Goal: Task Accomplishment & Management: Complete application form

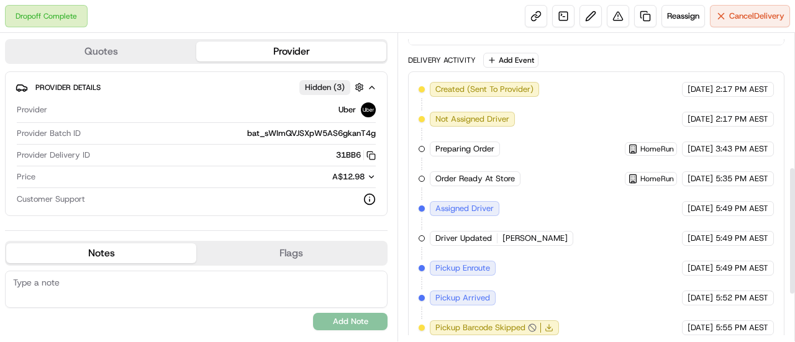
scroll to position [431, 0]
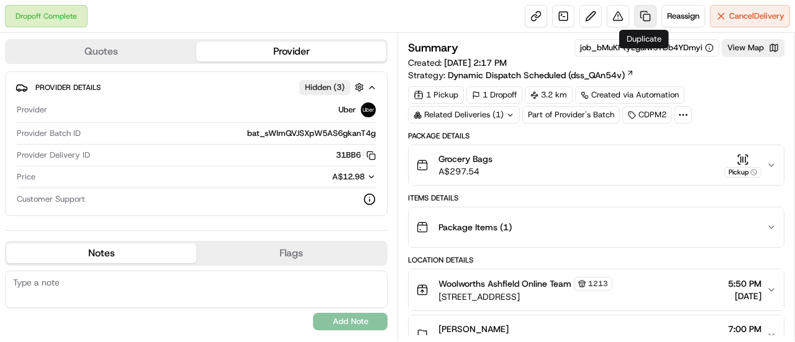
click at [644, 16] on link at bounding box center [645, 16] width 22 height 22
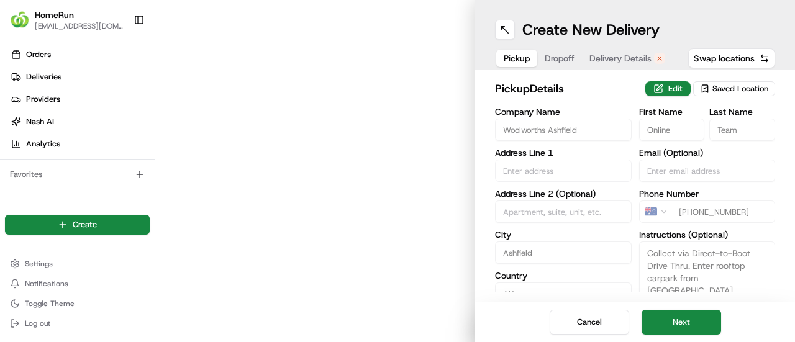
type input "[STREET_ADDRESS]"
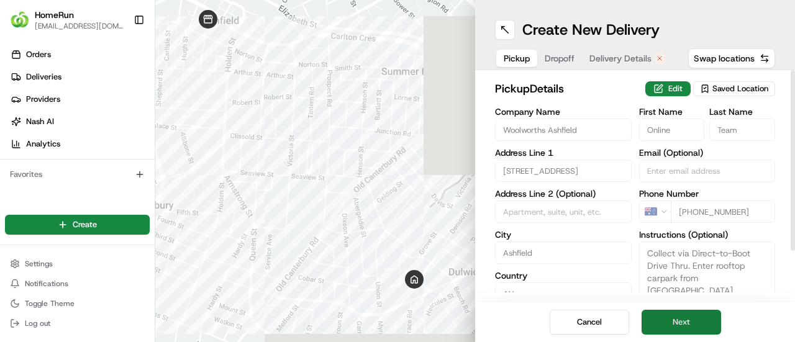
click at [695, 331] on button "Next" at bounding box center [682, 322] width 80 height 25
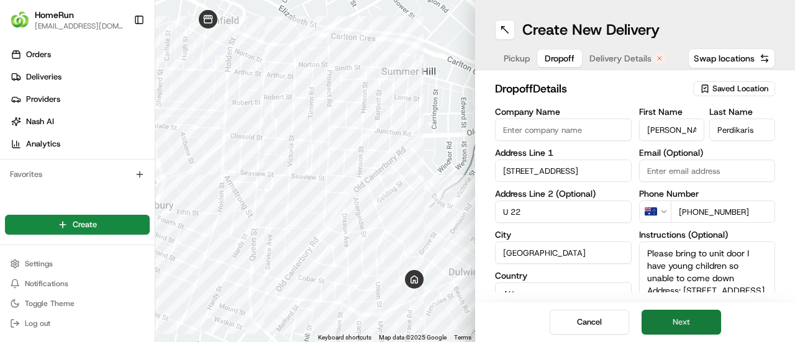
click at [693, 327] on button "Next" at bounding box center [682, 322] width 80 height 25
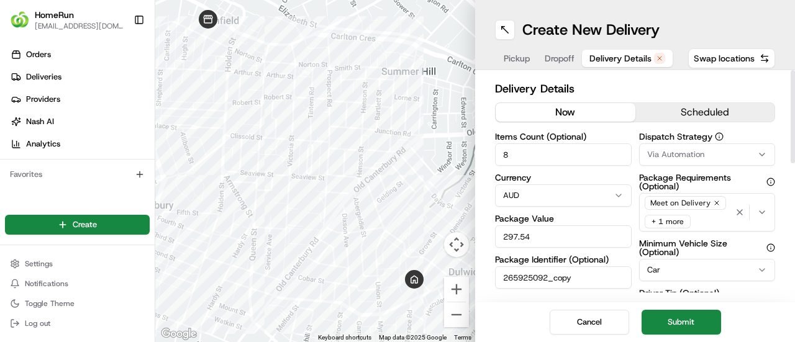
click at [599, 111] on button "now" at bounding box center [566, 112] width 140 height 19
click at [684, 325] on button "Submit" at bounding box center [682, 322] width 80 height 25
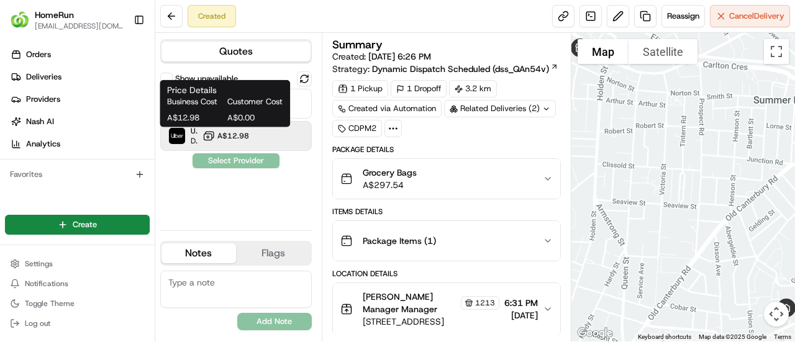
click at [232, 132] on span "A$12.98" at bounding box center [233, 136] width 32 height 10
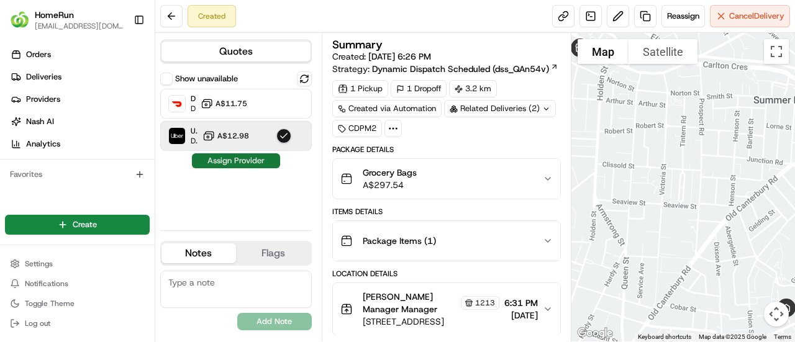
click at [251, 161] on button "Assign Provider" at bounding box center [236, 160] width 88 height 15
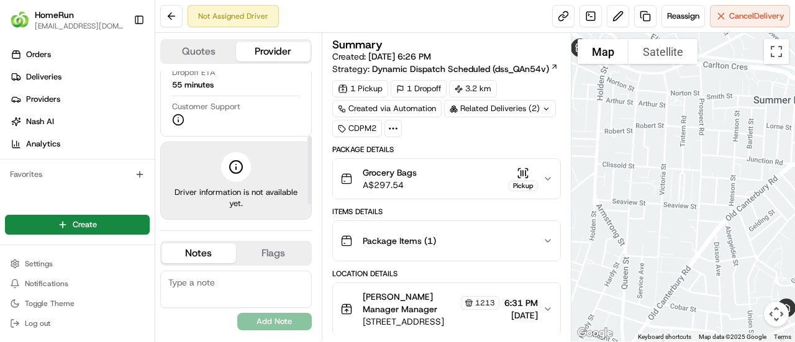
scroll to position [114, 0]
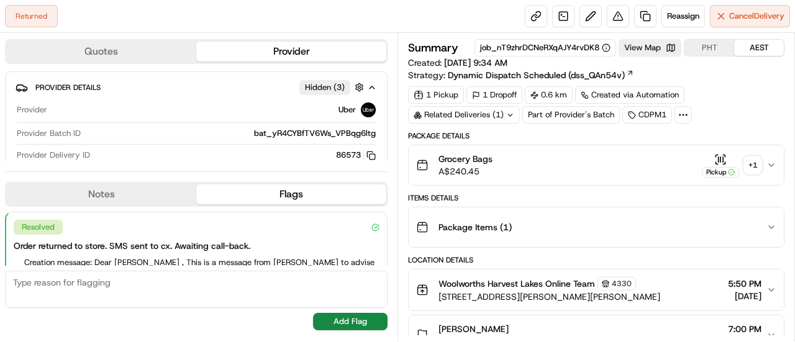
scroll to position [83, 0]
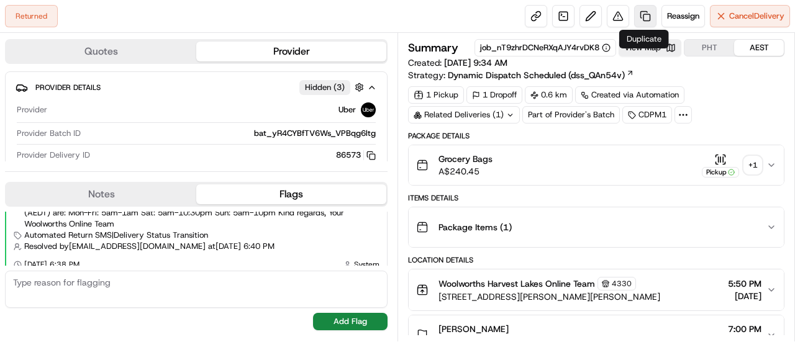
click at [645, 18] on link at bounding box center [645, 16] width 22 height 22
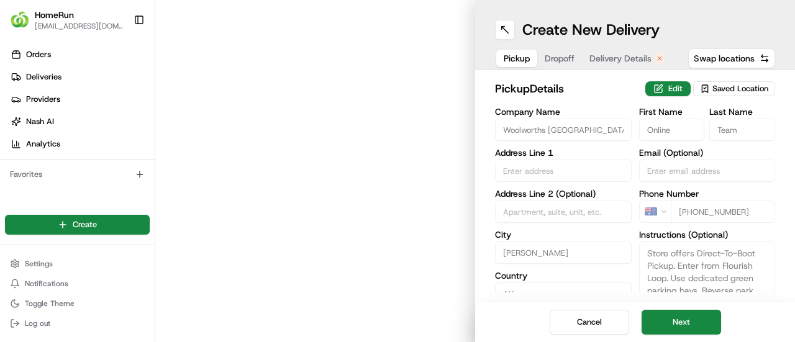
type input "80 Lyon Rd"
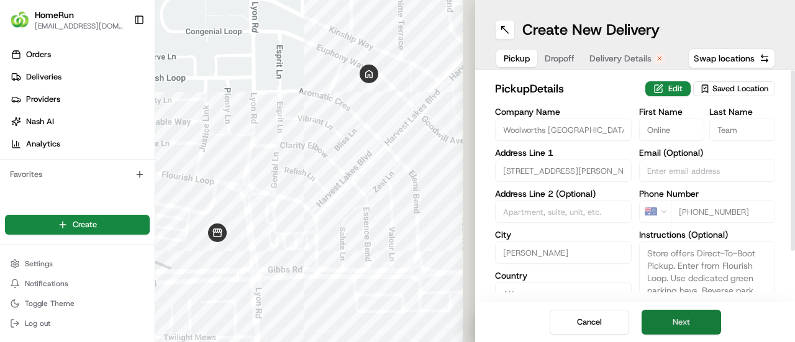
click at [693, 319] on button "Next" at bounding box center [682, 322] width 80 height 25
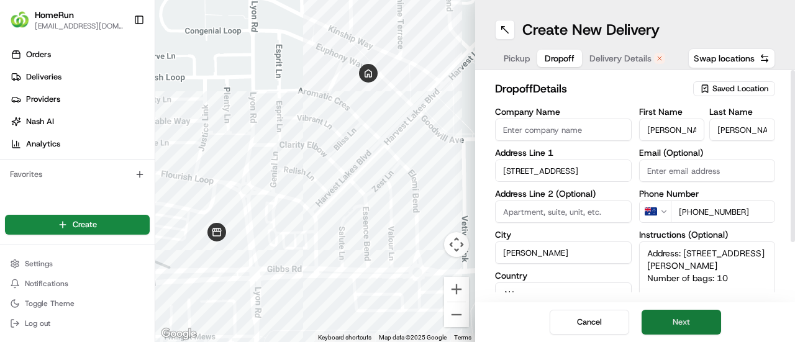
click at [693, 319] on button "Next" at bounding box center [682, 322] width 80 height 25
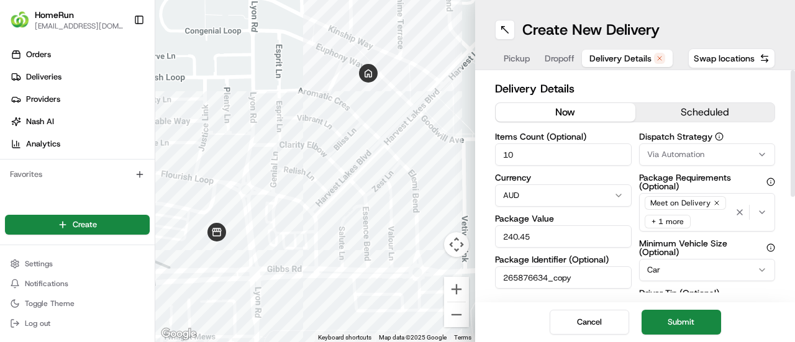
click at [581, 109] on button "now" at bounding box center [566, 112] width 140 height 19
click at [685, 322] on button "Submit" at bounding box center [682, 322] width 80 height 25
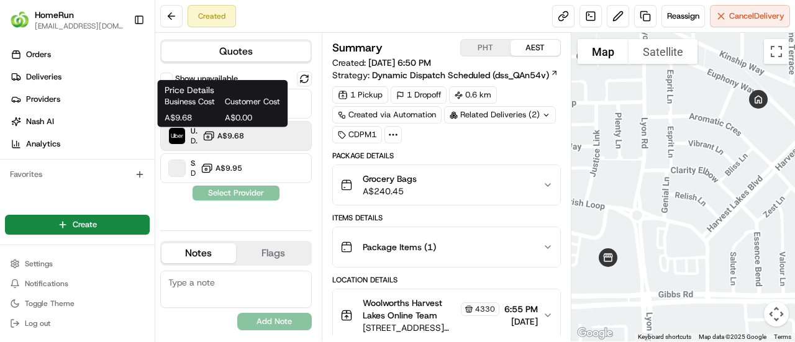
click at [235, 135] on span "A$9.68" at bounding box center [230, 136] width 27 height 10
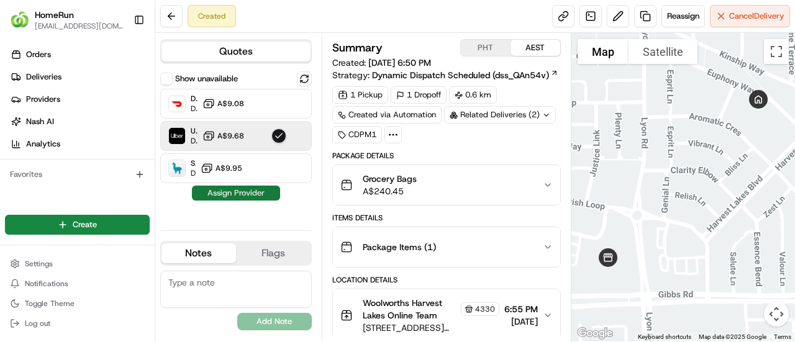
click at [243, 190] on button "Assign Provider" at bounding box center [236, 193] width 88 height 15
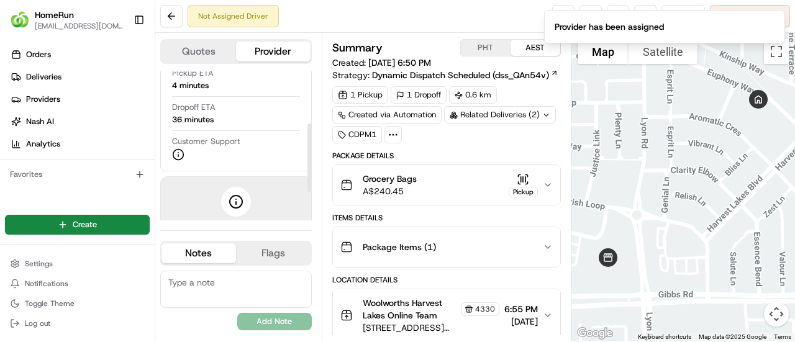
scroll to position [114, 0]
